Goal: Find specific page/section: Find specific page/section

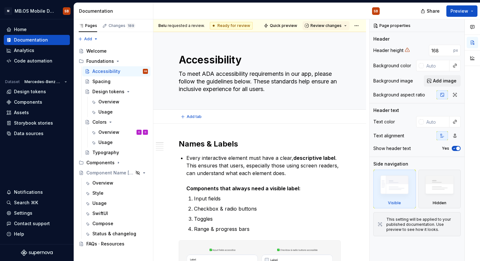
scroll to position [80, 0]
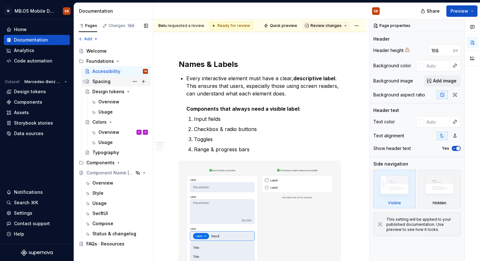
click at [99, 82] on div "Spacing" at bounding box center [101, 81] width 18 height 6
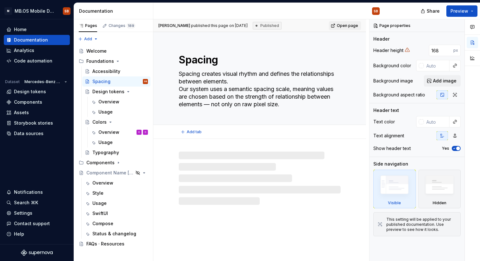
type textarea "*"
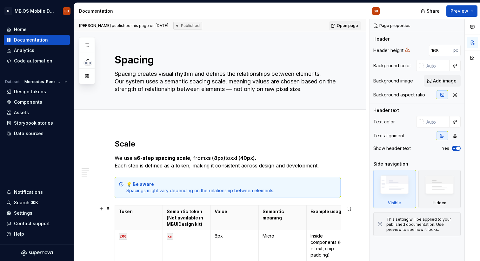
type textarea "*"
